Goal: Task Accomplishment & Management: Manage account settings

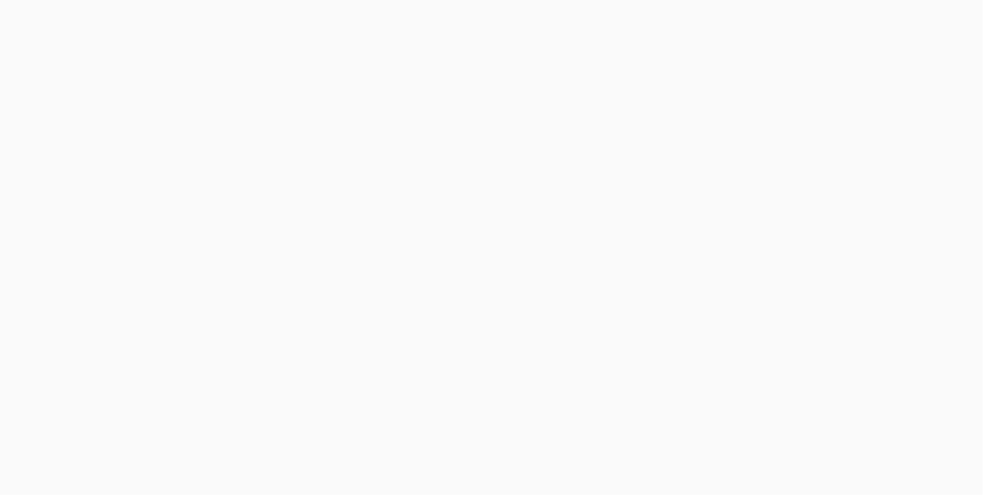
click at [952, 25] on body at bounding box center [491, 247] width 983 height 495
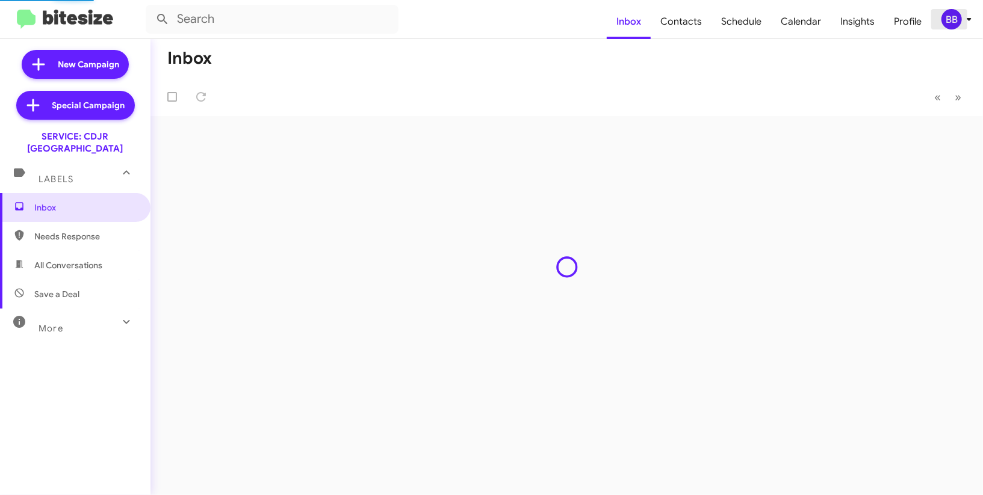
click at [949, 25] on div "BB" at bounding box center [951, 19] width 20 height 20
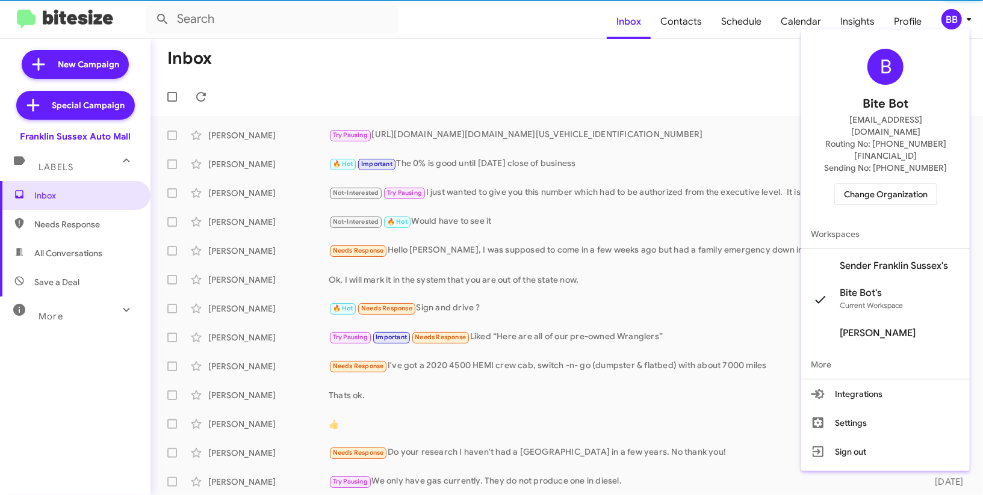
click at [884, 184] on span "Change Organization" at bounding box center [886, 194] width 84 height 20
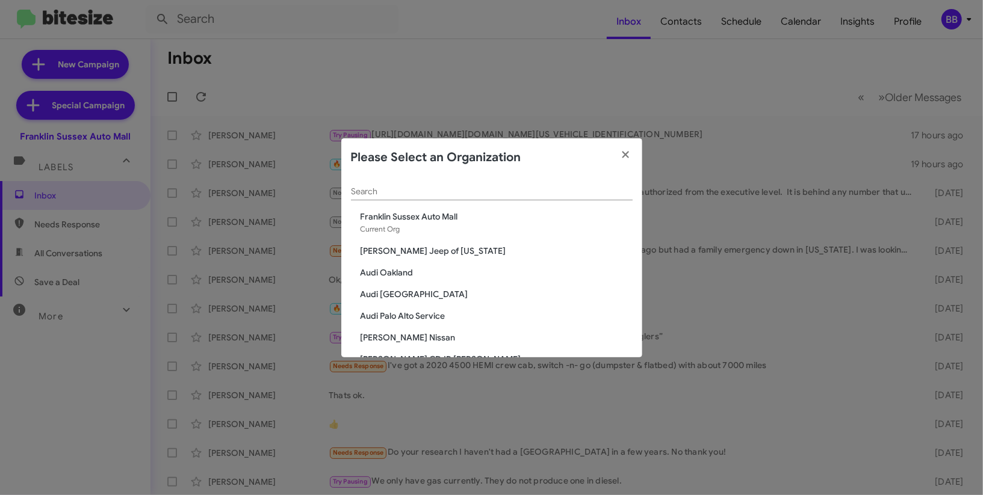
click at [395, 187] on input "Search" at bounding box center [492, 192] width 282 height 10
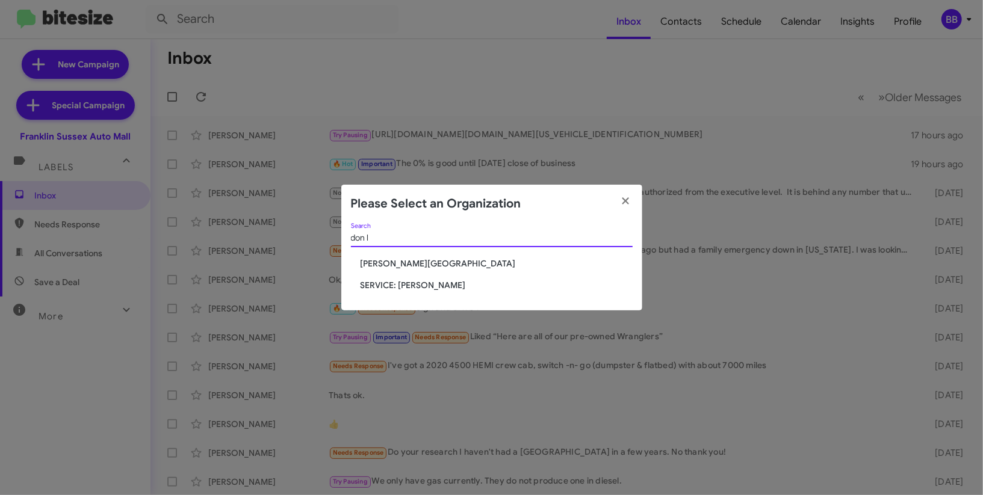
type input "don l"
click at [398, 283] on span "SERVICE: [PERSON_NAME]" at bounding box center [496, 285] width 272 height 12
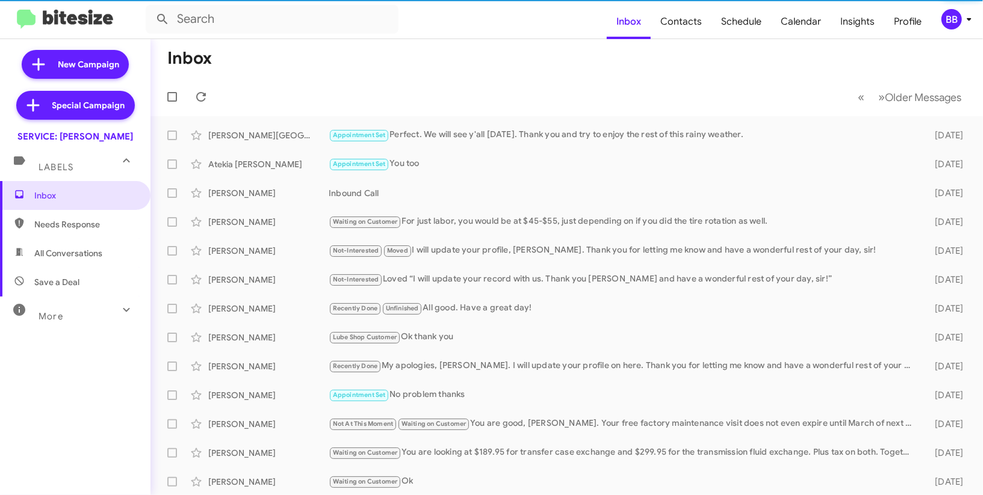
click at [958, 22] on div "BB" at bounding box center [951, 19] width 20 height 20
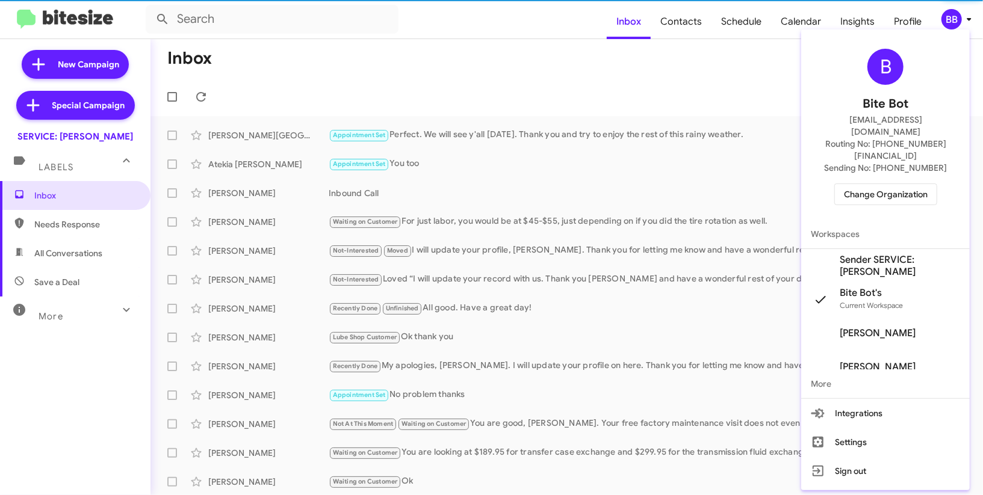
click at [889, 254] on span "Sender SERVICE: [PERSON_NAME]" at bounding box center [899, 266] width 120 height 24
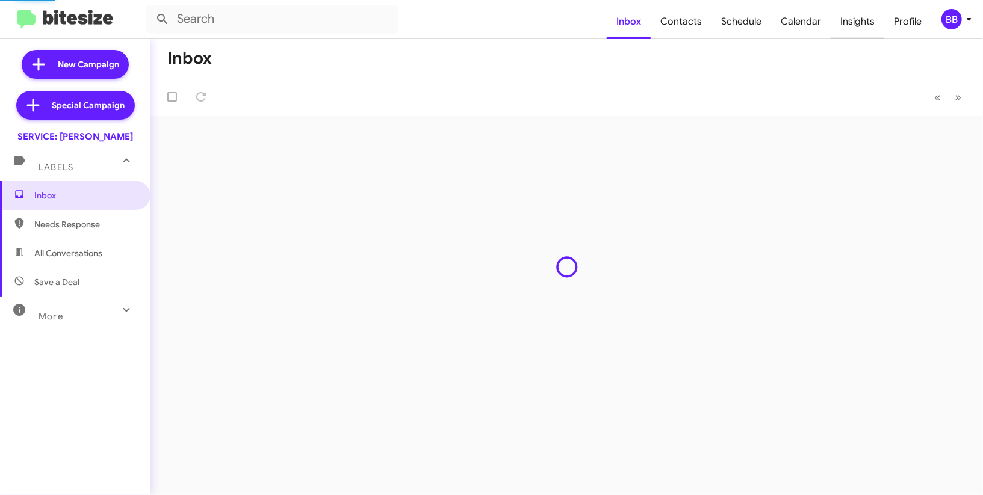
click at [853, 30] on span "Insights" at bounding box center [857, 21] width 54 height 35
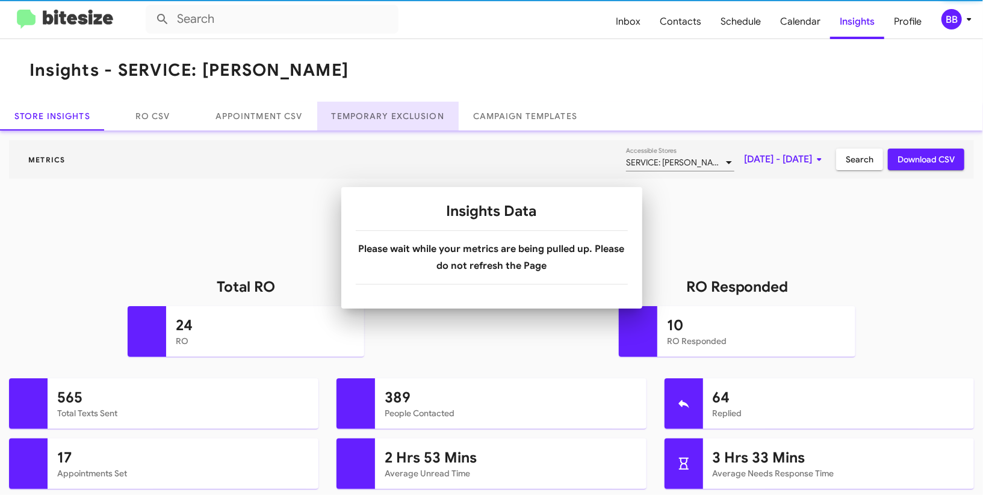
click at [393, 122] on link "Temporary Exclusion" at bounding box center [387, 116] width 141 height 29
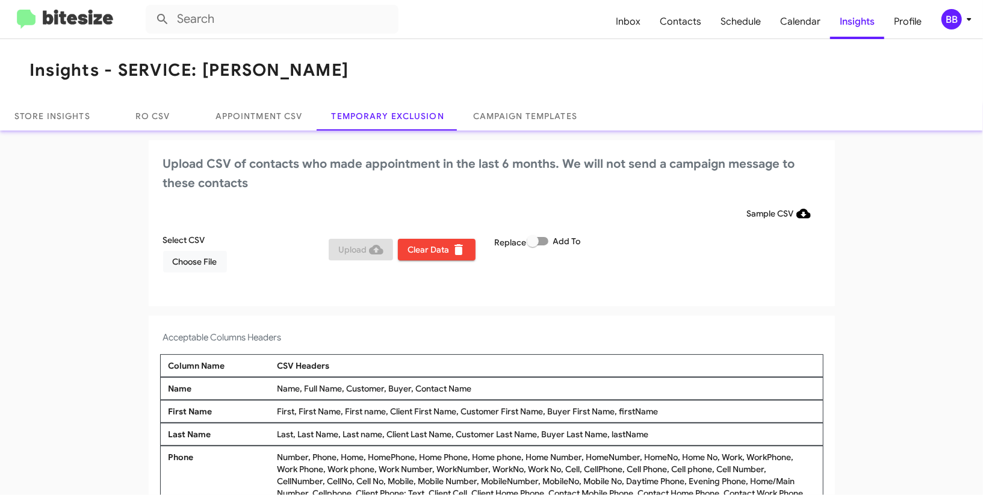
click at [958, 13] on div "BB" at bounding box center [951, 19] width 20 height 20
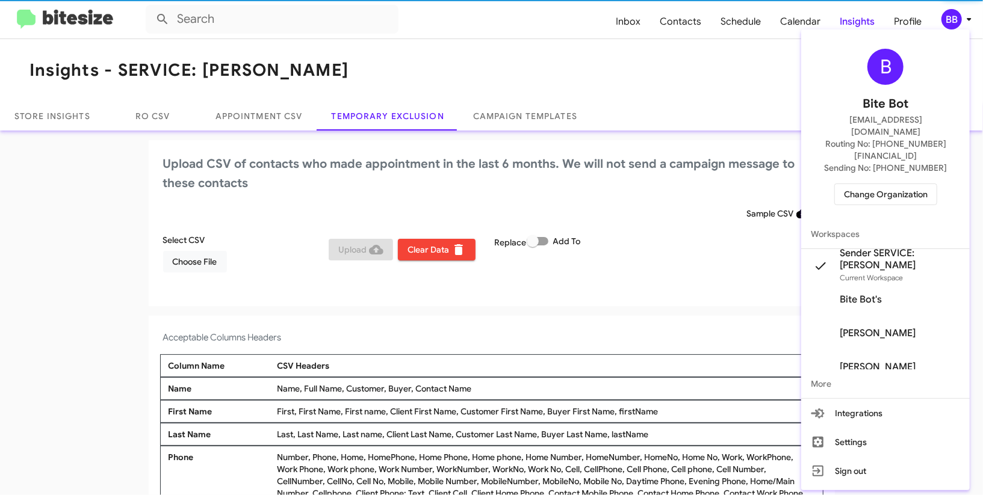
click at [890, 184] on span "Change Organization" at bounding box center [886, 194] width 84 height 20
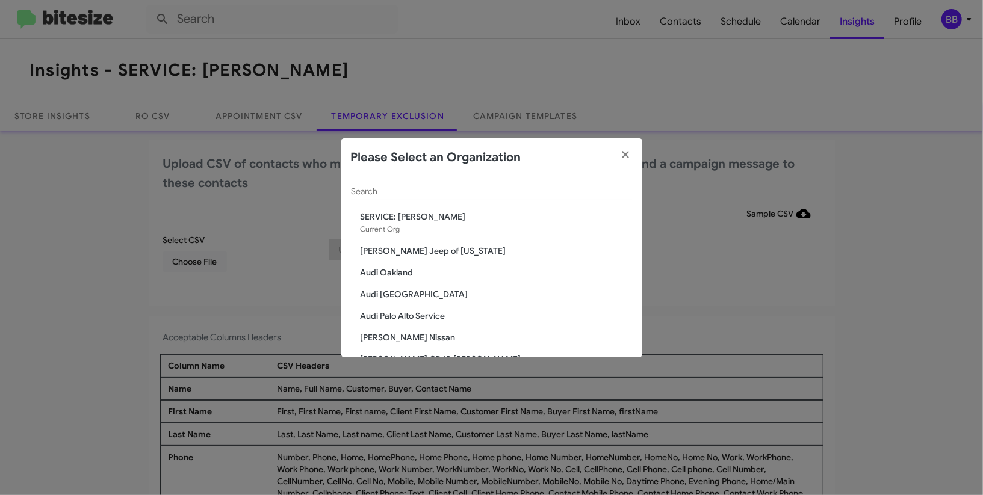
click at [367, 194] on input "Search" at bounding box center [492, 192] width 282 height 10
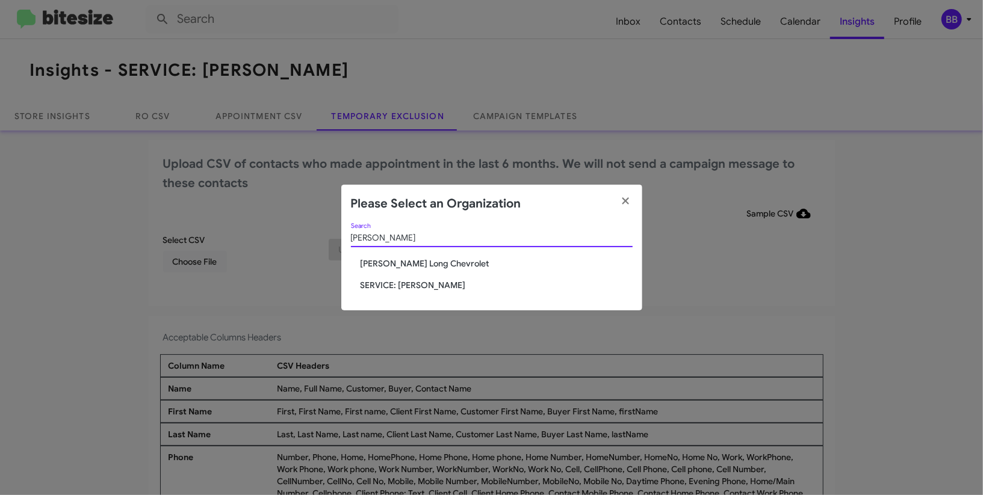
type input "dani"
click at [384, 285] on span "SERVICE: [PERSON_NAME]" at bounding box center [496, 285] width 272 height 12
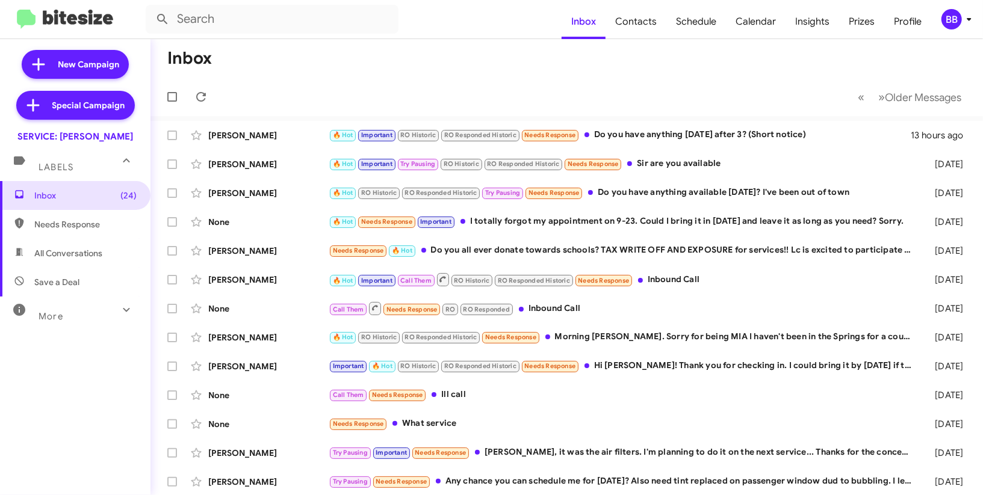
click at [954, 13] on div "BB" at bounding box center [951, 19] width 20 height 20
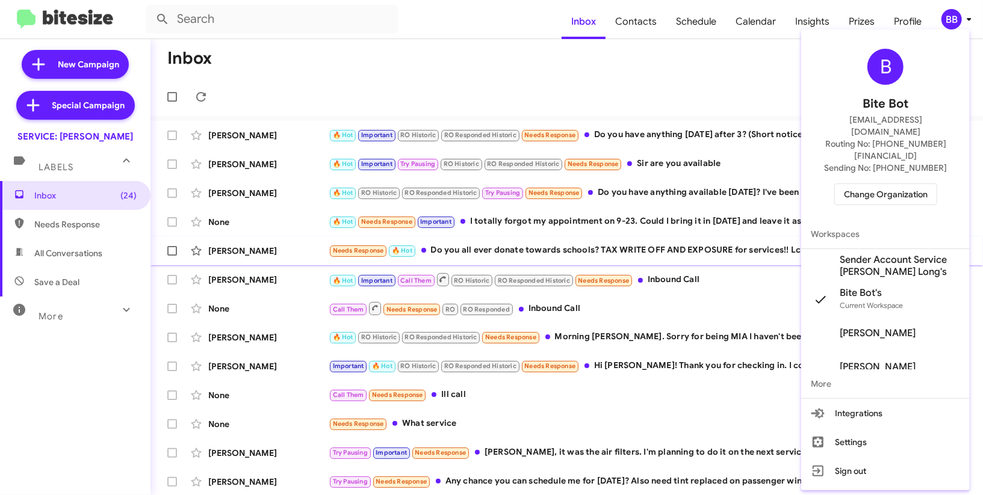
click at [903, 254] on span "Sender Account Service Daniels Long's" at bounding box center [899, 266] width 120 height 24
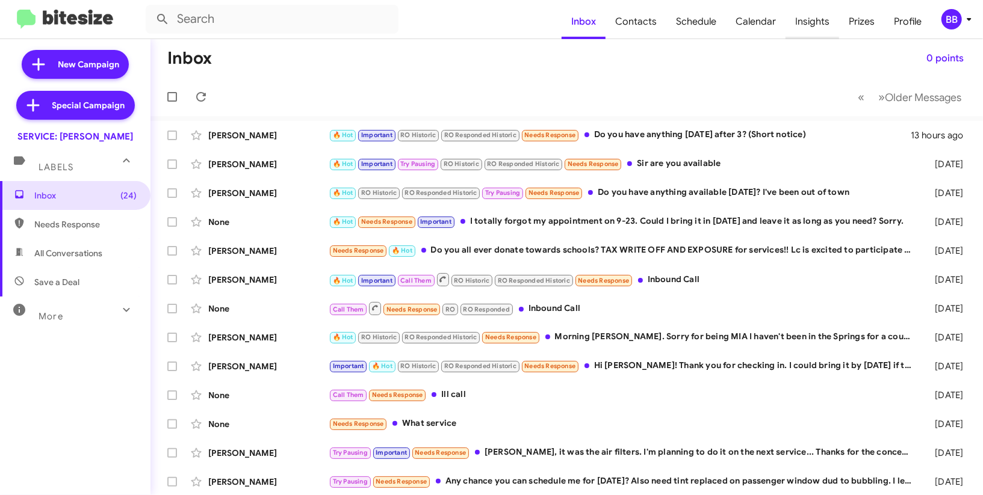
click at [819, 16] on span "Insights" at bounding box center [812, 21] width 54 height 35
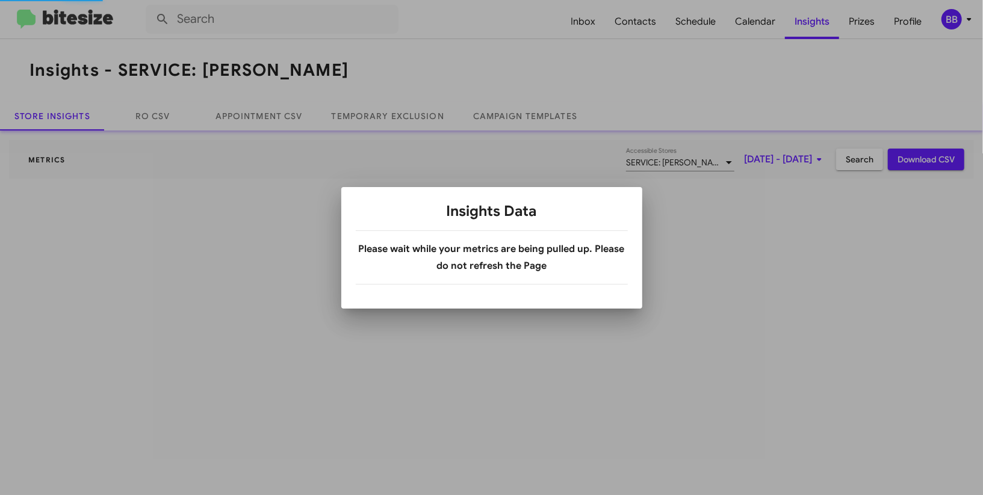
click at [962, 18] on div at bounding box center [491, 247] width 983 height 495
click at [962, 19] on icon at bounding box center [968, 19] width 14 height 14
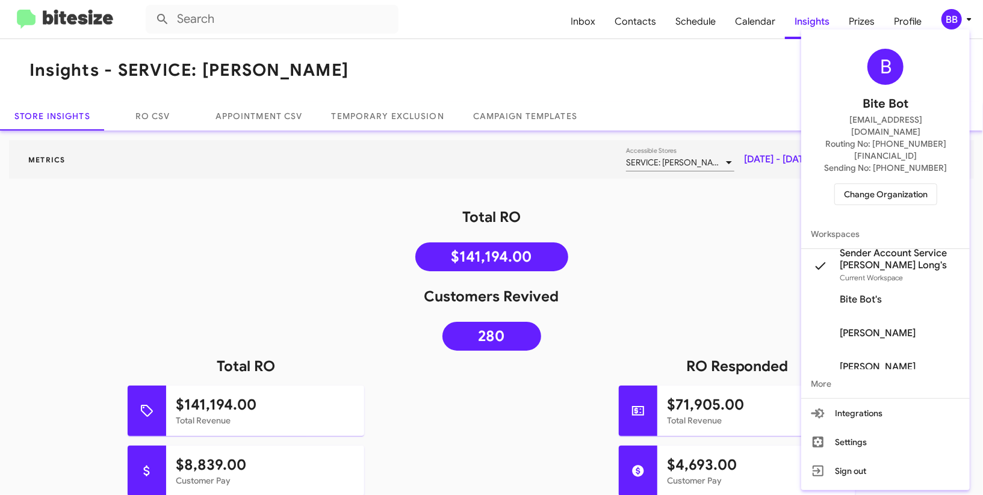
click at [401, 113] on div at bounding box center [491, 247] width 983 height 495
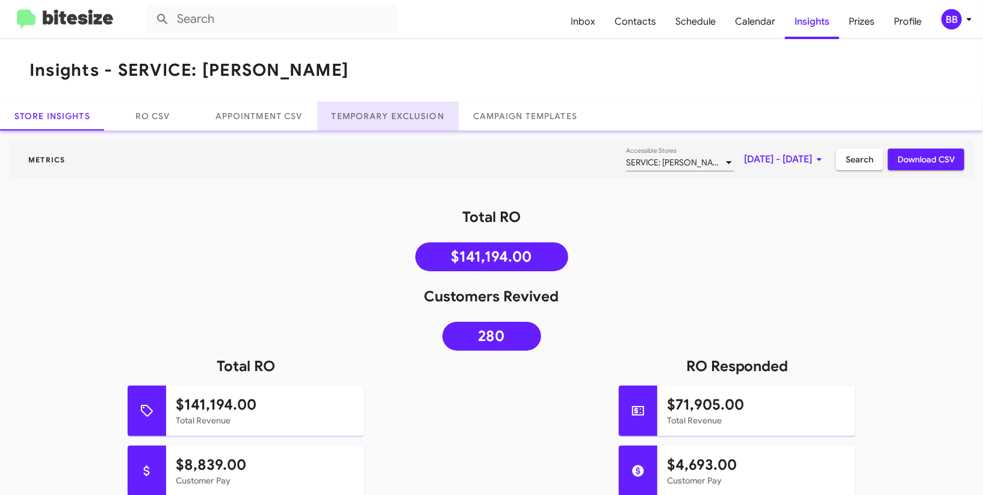
click at [401, 114] on link "Temporary Exclusion" at bounding box center [387, 116] width 141 height 29
